Goal: Task Accomplishment & Management: Manage account settings

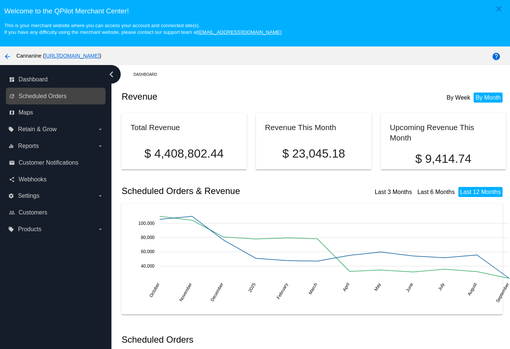
click at [66, 99] on link "update Scheduled Orders" at bounding box center [56, 96] width 94 height 12
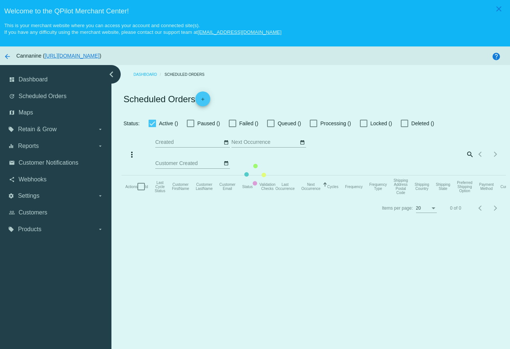
checkbox input "true"
click at [453, 175] on mat-table "Actions Id Last Cycle Status Customer FirstName Customer LastName Customer Emai…" at bounding box center [313, 186] width 384 height 22
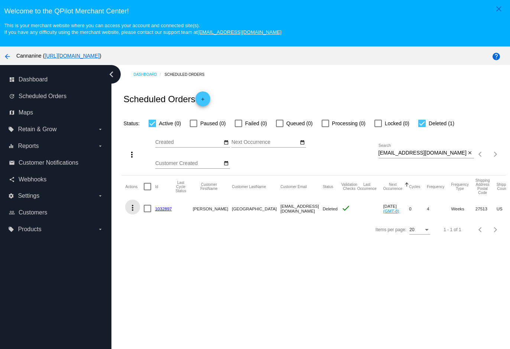
click at [134, 212] on mat-icon "more_vert" at bounding box center [132, 207] width 9 height 9
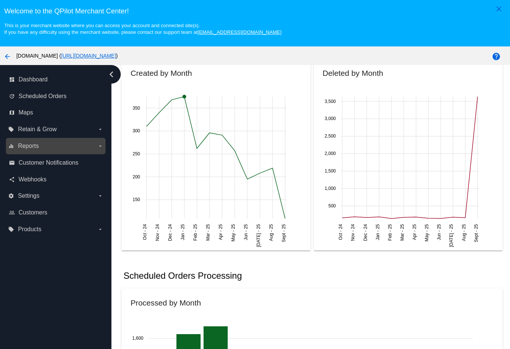
scroll to position [334, 0]
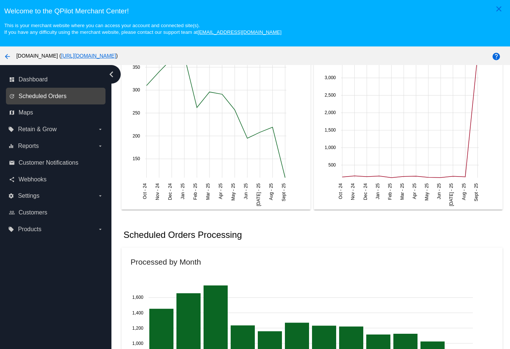
click at [29, 99] on span "Scheduled Orders" at bounding box center [43, 96] width 48 height 7
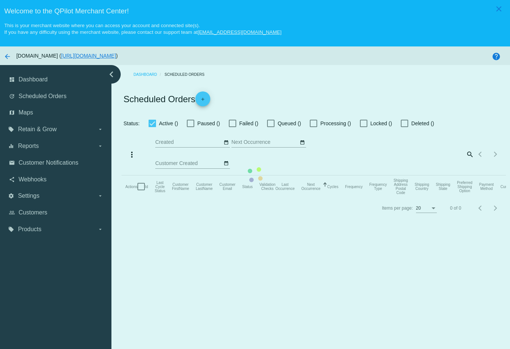
checkbox input "true"
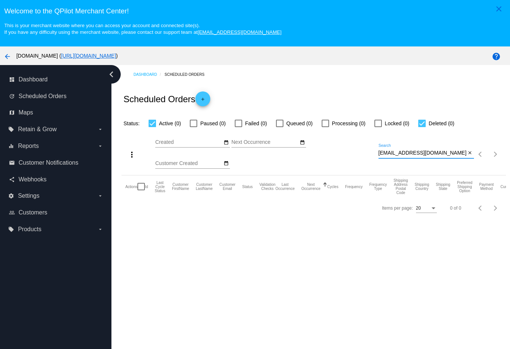
click at [397, 156] on input "[EMAIL_ADDRESS][DOMAIN_NAME]" at bounding box center [422, 153] width 88 height 6
paste input "[EMAIL_ADDRESS]"
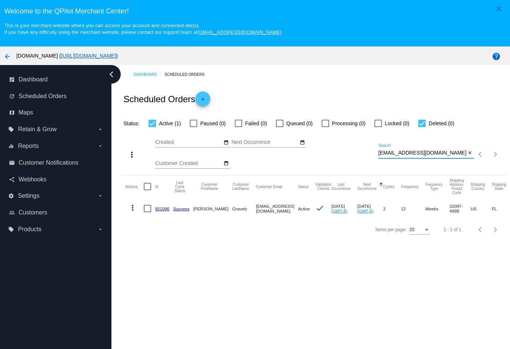
click at [130, 209] on mat-icon "more_vert" at bounding box center [132, 207] width 9 height 9
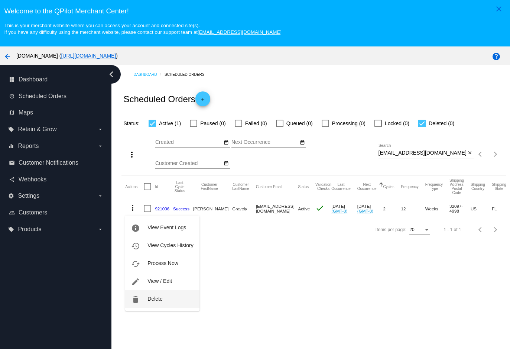
click at [155, 300] on span "Delete" at bounding box center [154, 299] width 15 height 6
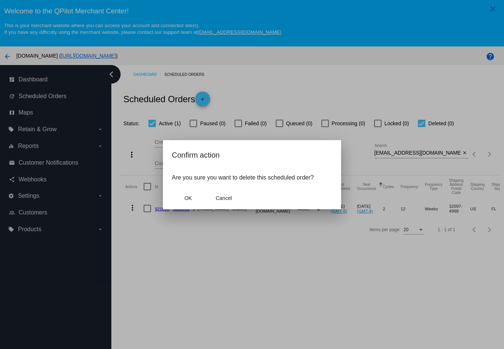
click at [190, 190] on mat-dialog-actions "OK Cancel" at bounding box center [252, 198] width 160 height 22
click at [189, 195] on span "OK" at bounding box center [188, 198] width 7 height 6
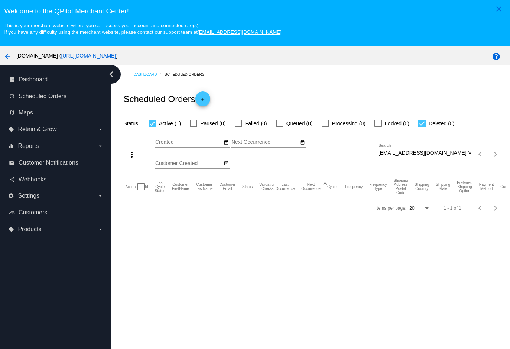
click at [443, 156] on input "[EMAIL_ADDRESS][DOMAIN_NAME]" at bounding box center [422, 153] width 88 height 6
type input "[EMAIL_ADDRESS][DOMAIN_NAME]"
